Goal: Transaction & Acquisition: Purchase product/service

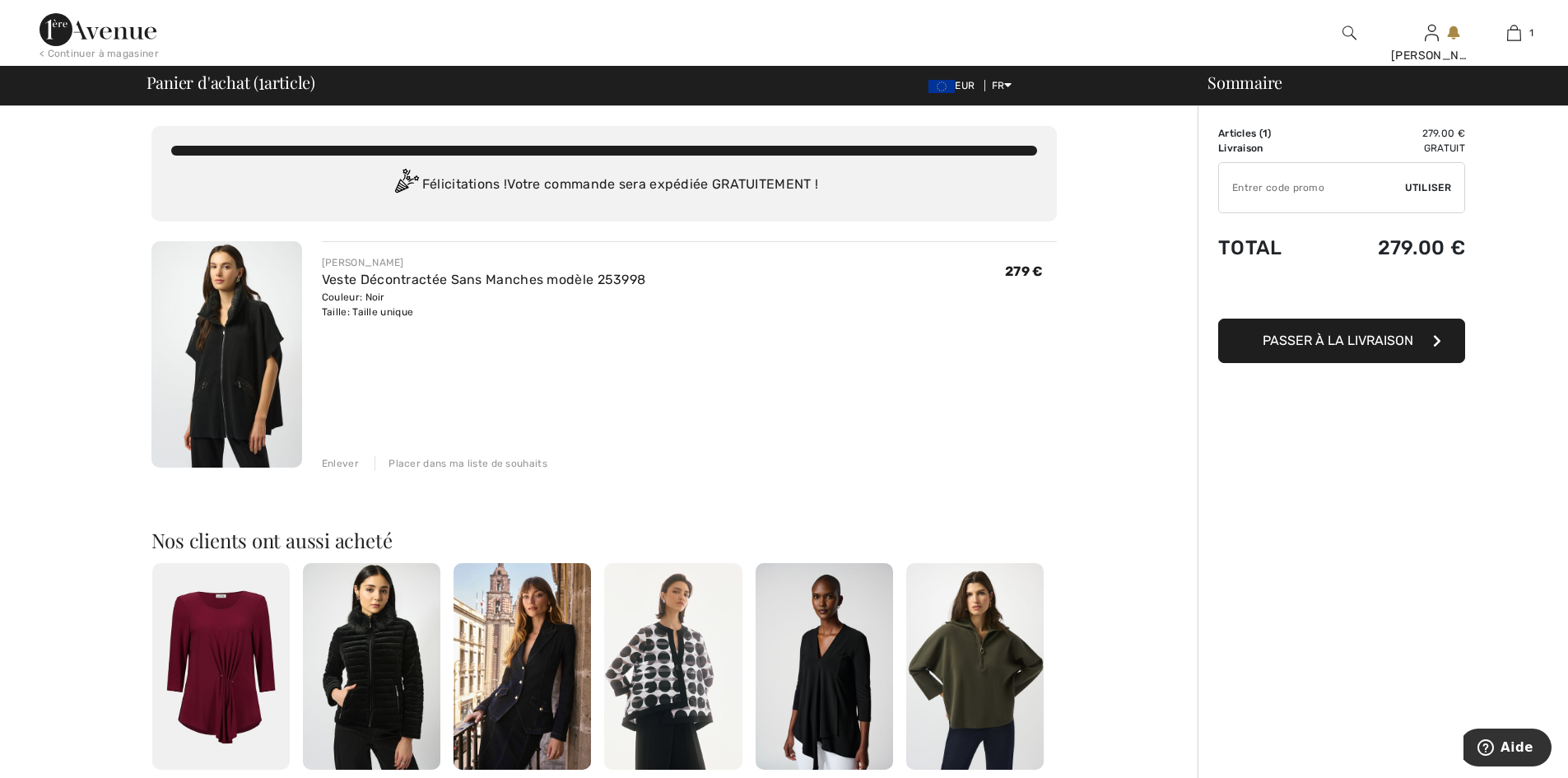
click at [257, 326] on img at bounding box center [226, 354] width 150 height 226
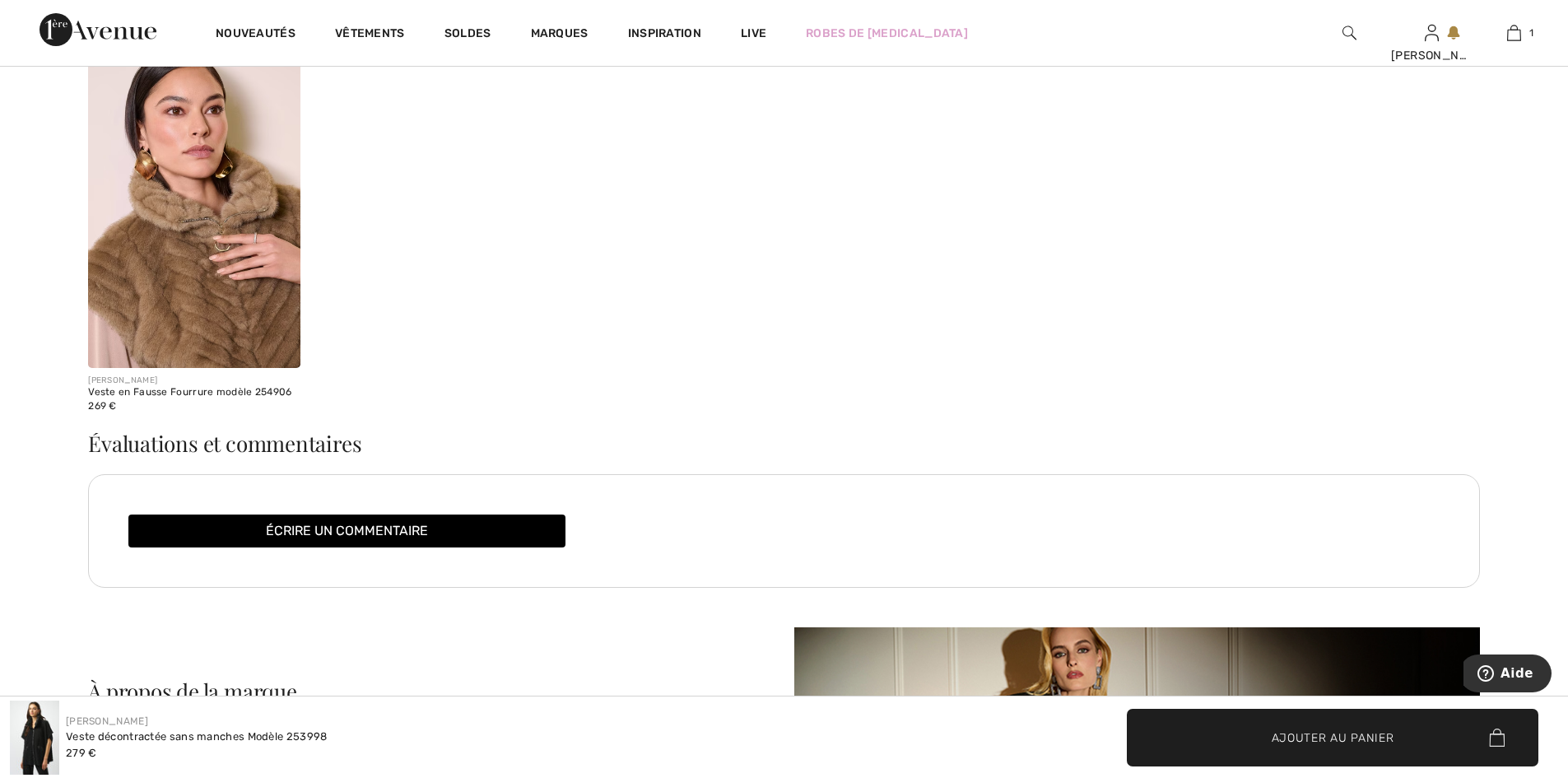
scroll to position [2831, 0]
